Goal: Transaction & Acquisition: Purchase product/service

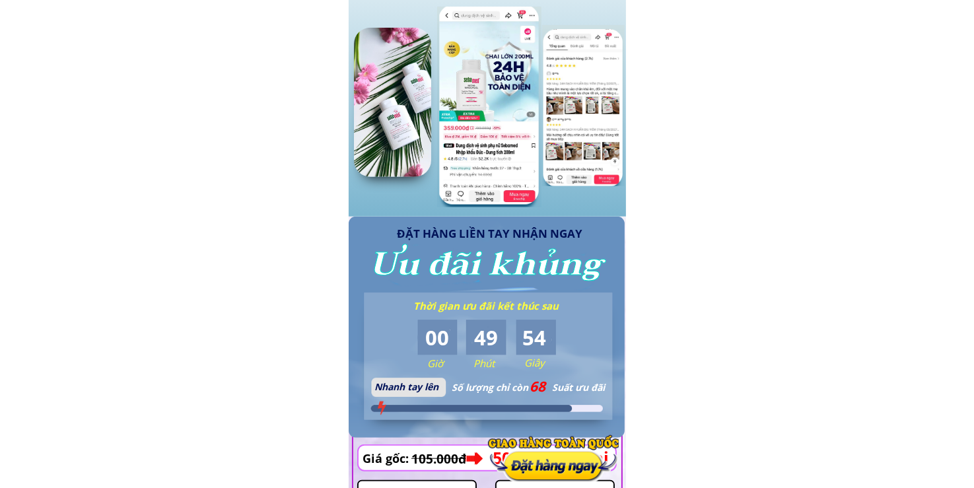
scroll to position [1387, 0]
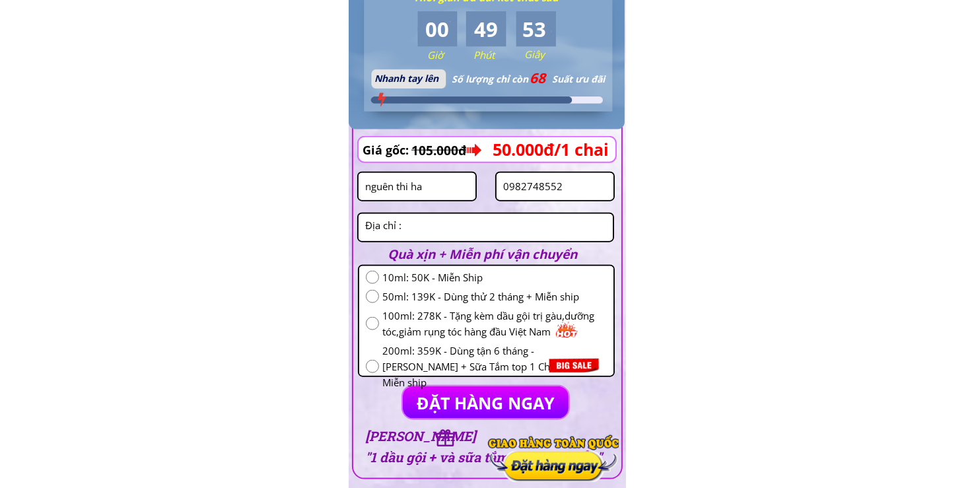
click at [571, 182] on input "0982748552" at bounding box center [555, 186] width 110 height 27
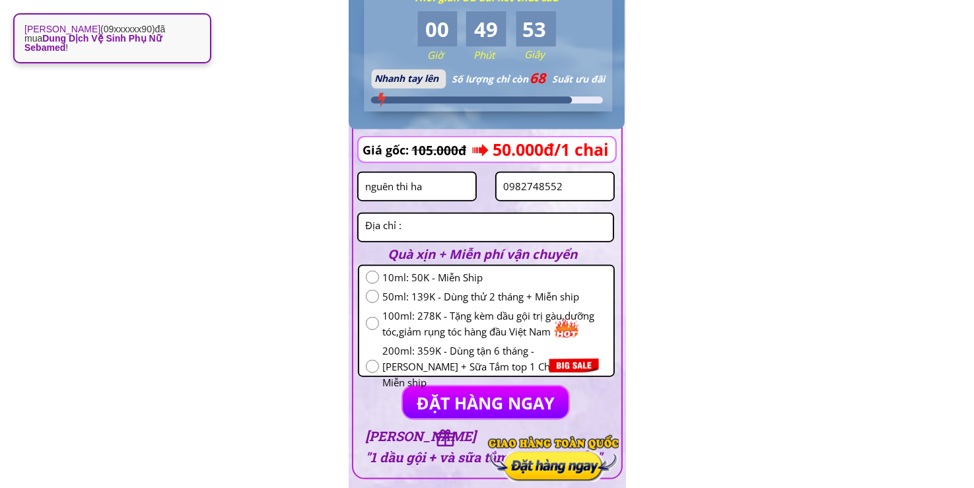
click at [571, 182] on input "0982748552" at bounding box center [555, 186] width 110 height 27
paste input "949807"
type input "0989498072"
click at [460, 184] on input "nguên thi ha" at bounding box center [417, 186] width 110 height 27
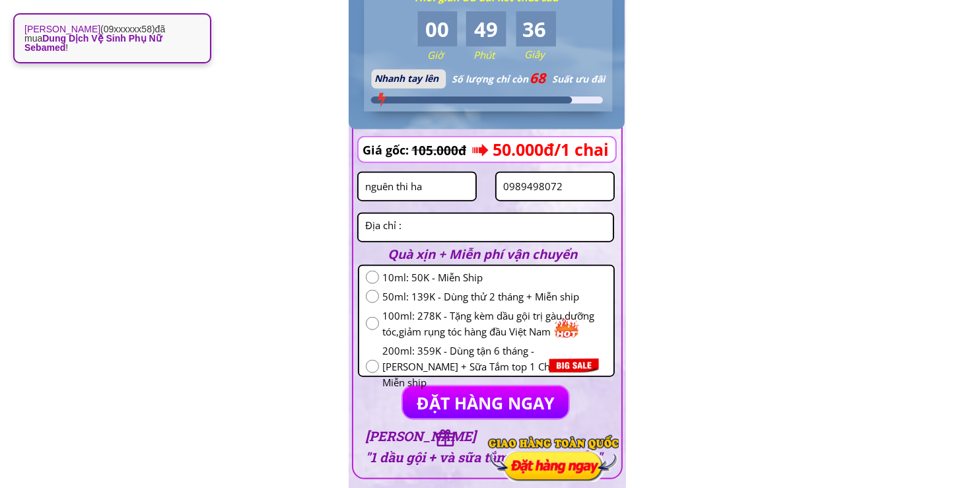
click at [460, 184] on input "nguên thi ha" at bounding box center [417, 186] width 110 height 27
paste input "[PERSON_NAME]"
type input "[PERSON_NAME]"
click at [423, 228] on textarea at bounding box center [486, 227] width 248 height 27
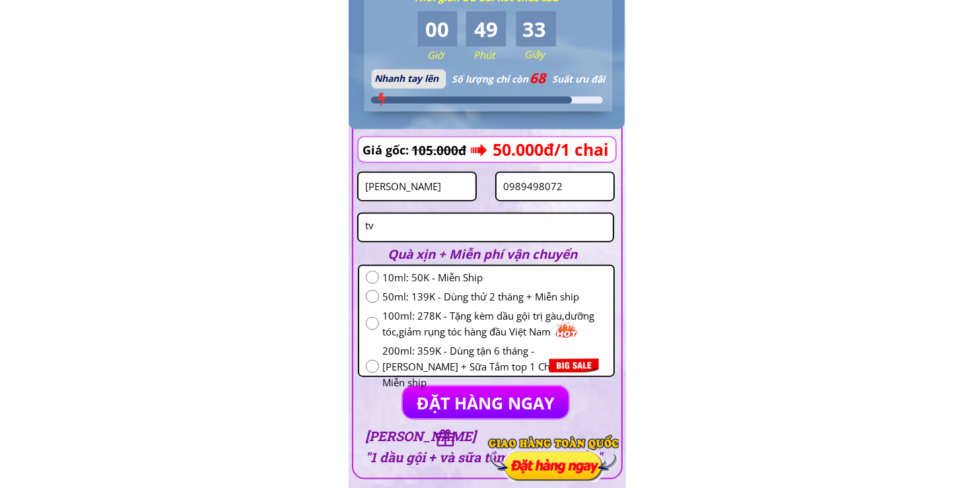
type textarea "tv"
drag, startPoint x: 386, startPoint y: 277, endPoint x: 405, endPoint y: 316, distance: 43.1
click at [386, 281] on span "10ml: 50K - Miễn Ship" at bounding box center [494, 277] width 225 height 16
radio input "true"
click at [443, 393] on p "ĐẶT HÀNG NGAY" at bounding box center [486, 402] width 166 height 32
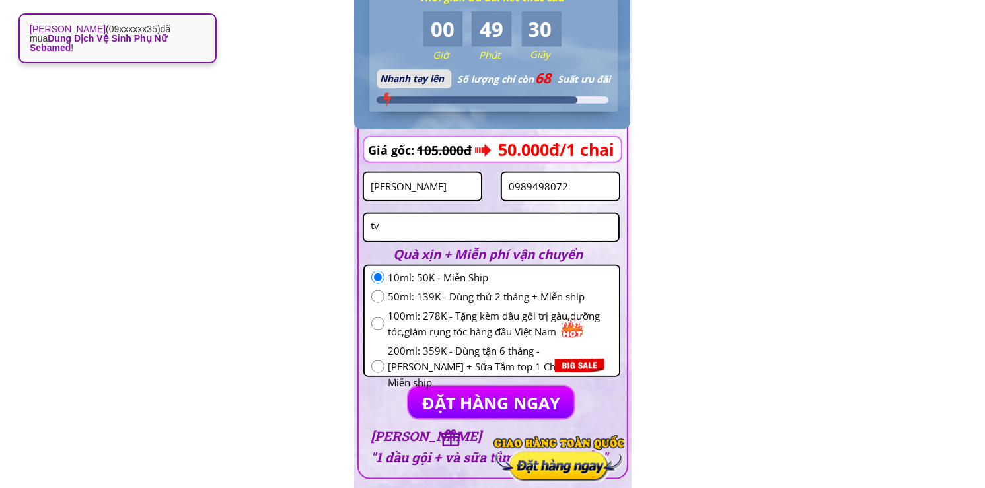
scroll to position [0, 0]
